Goal: Information Seeking & Learning: Check status

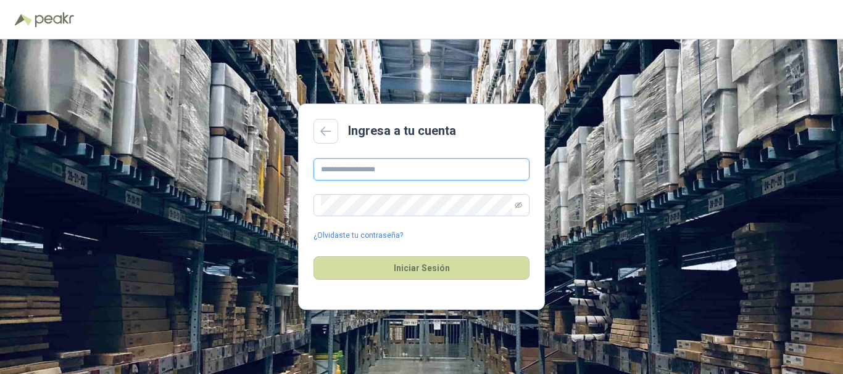
click at [381, 170] on input "text" at bounding box center [421, 170] width 216 height 22
type input "**********"
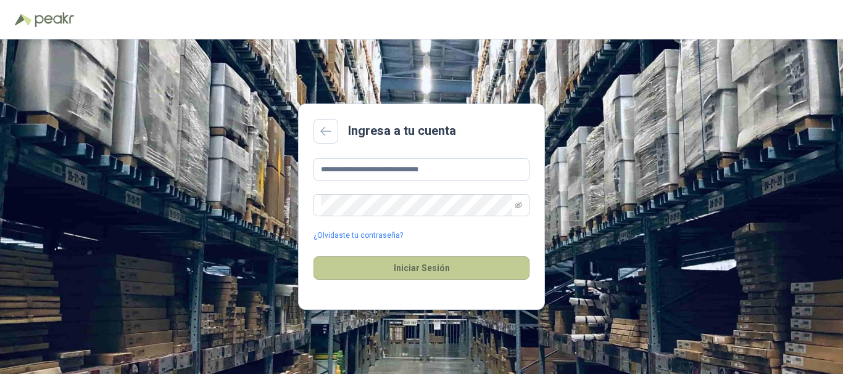
click at [448, 268] on button "Iniciar Sesión" at bounding box center [421, 268] width 216 height 23
click at [427, 264] on button "Iniciar Sesión" at bounding box center [421, 268] width 216 height 23
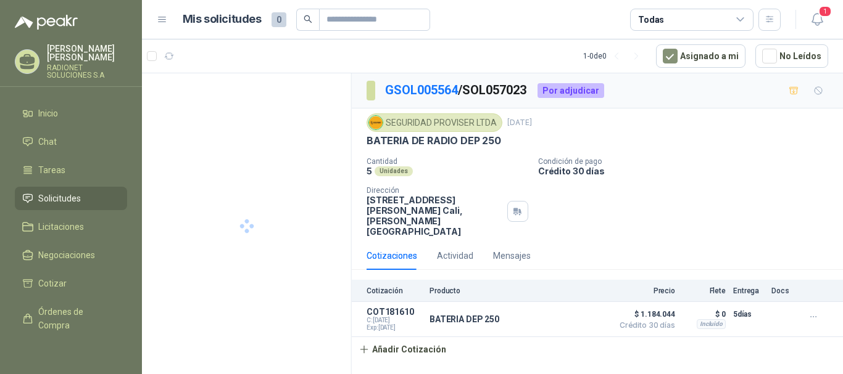
click at [413, 205] on p "[STREET_ADDRESS][PERSON_NAME][PERSON_NAME]" at bounding box center [434, 216] width 136 height 42
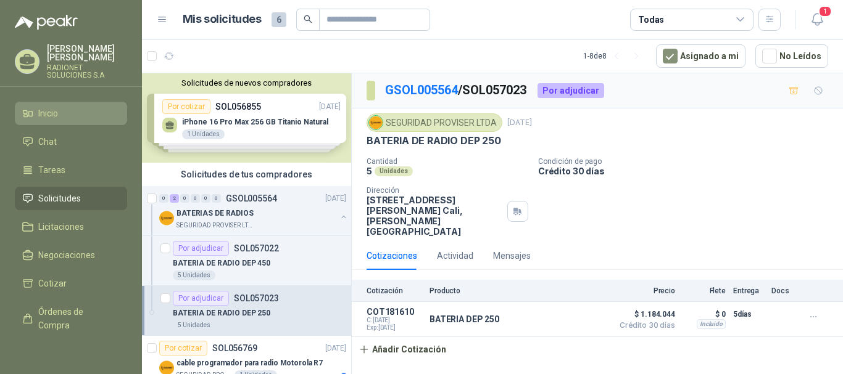
click at [73, 120] on li "Inicio" at bounding box center [70, 114] width 97 height 14
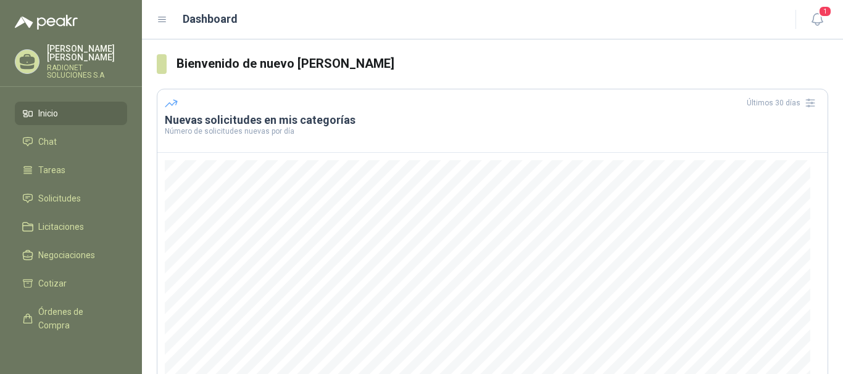
click at [44, 120] on span "Inicio" at bounding box center [48, 114] width 20 height 14
click at [78, 120] on li "Inicio" at bounding box center [70, 114] width 97 height 14
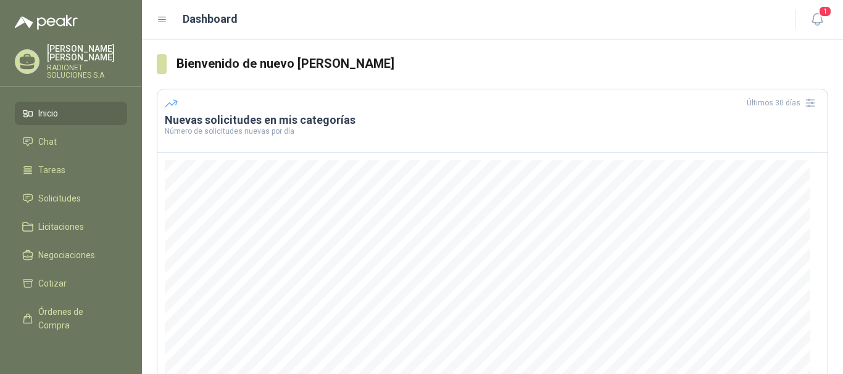
click at [66, 120] on li "Inicio" at bounding box center [70, 114] width 97 height 14
click at [58, 147] on li "Chat" at bounding box center [70, 142] width 97 height 14
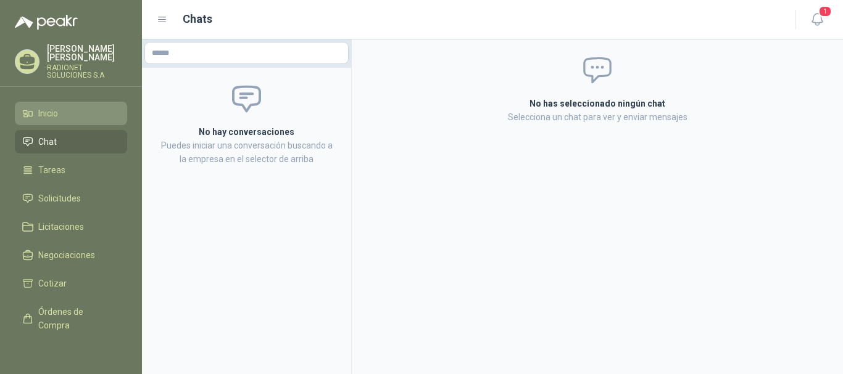
click at [75, 120] on li "Inicio" at bounding box center [70, 114] width 97 height 14
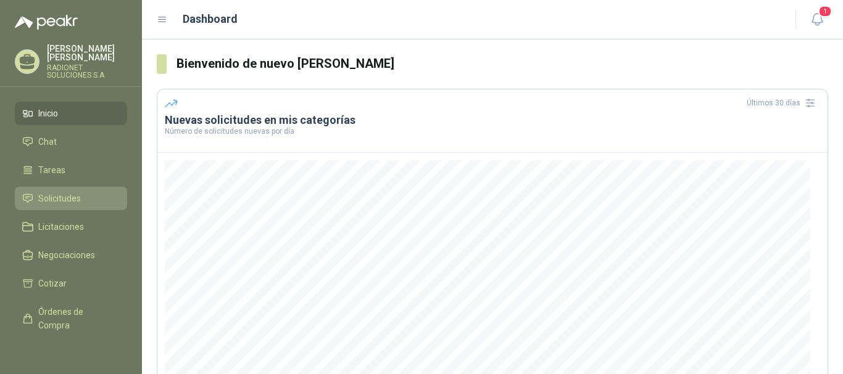
click at [60, 205] on span "Solicitudes" at bounding box center [59, 199] width 43 height 14
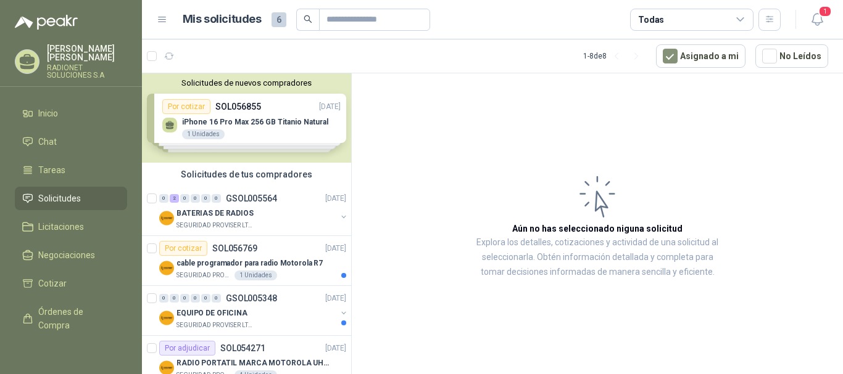
click at [307, 107] on div "Solicitudes de nuevos compradores Por cotizar SOL056855 [DATE] iPhone 16 Pro Ma…" at bounding box center [246, 117] width 209 height 89
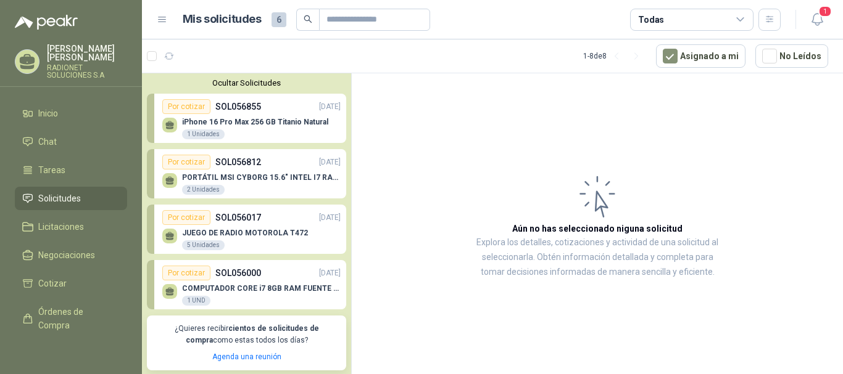
click at [277, 131] on div "iPhone 16 Pro Max 256 GB Titanio Natural 1 Unidades" at bounding box center [255, 129] width 146 height 22
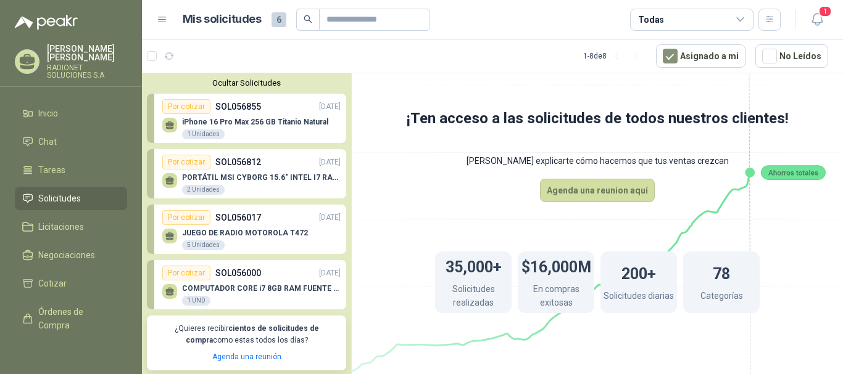
click at [258, 160] on p "SOL056812" at bounding box center [238, 162] width 46 height 14
click at [169, 165] on div "Por cotizar" at bounding box center [186, 162] width 48 height 15
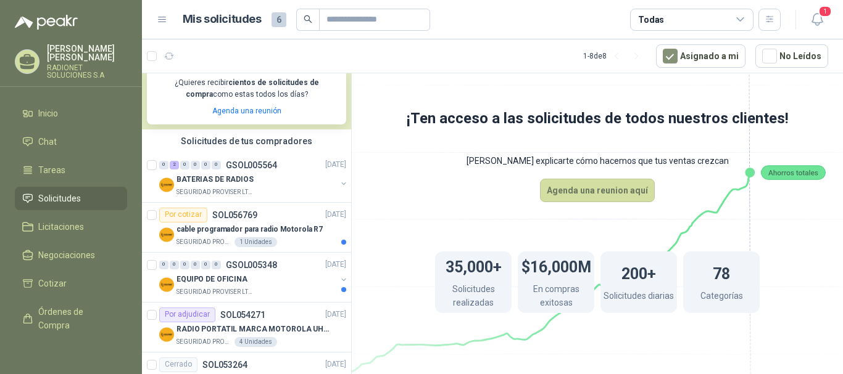
scroll to position [247, 0]
